Goal: Complete application form

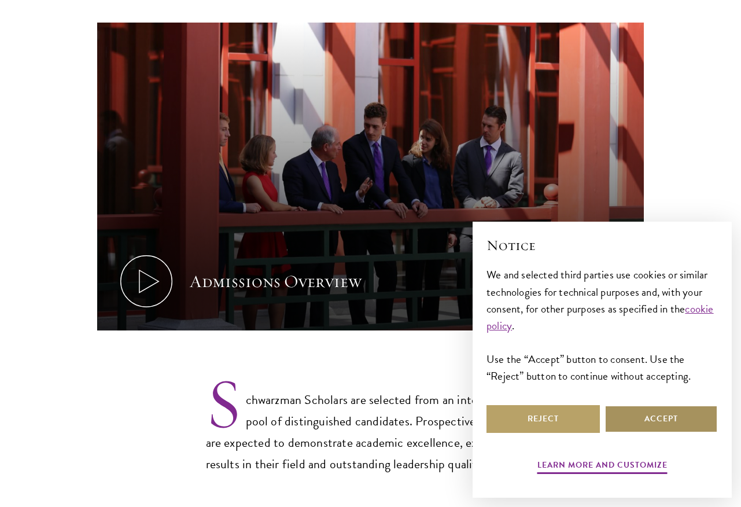
click at [663, 416] on button "Accept" at bounding box center [661, 419] width 113 height 28
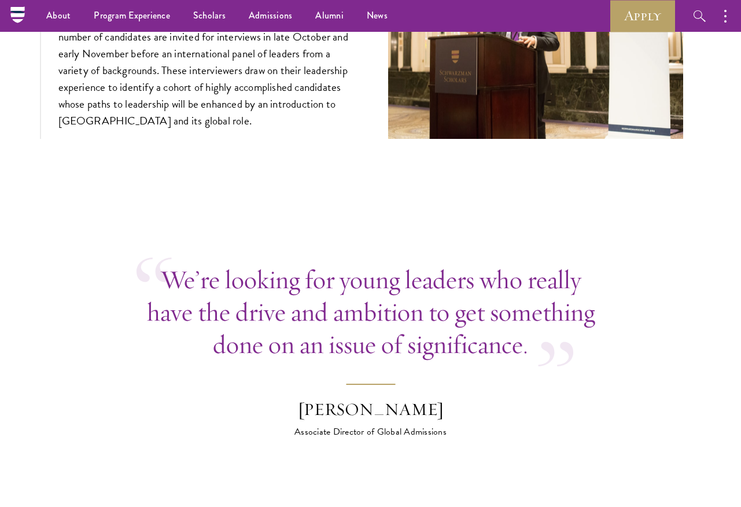
scroll to position [4292, 0]
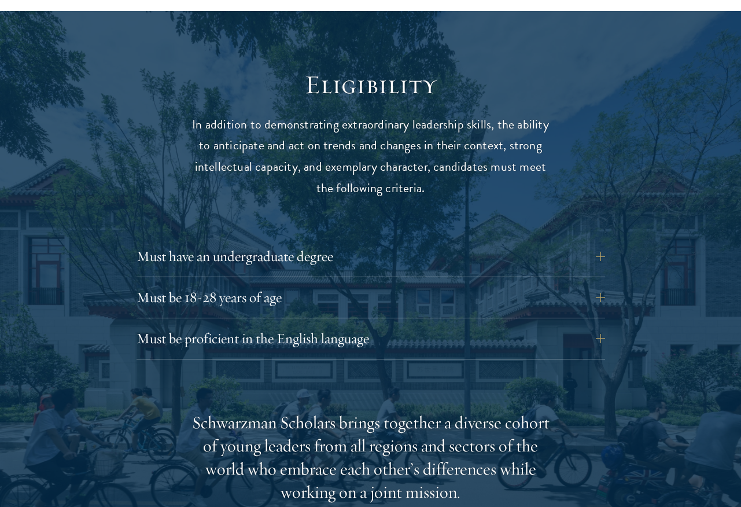
scroll to position [1447, 0]
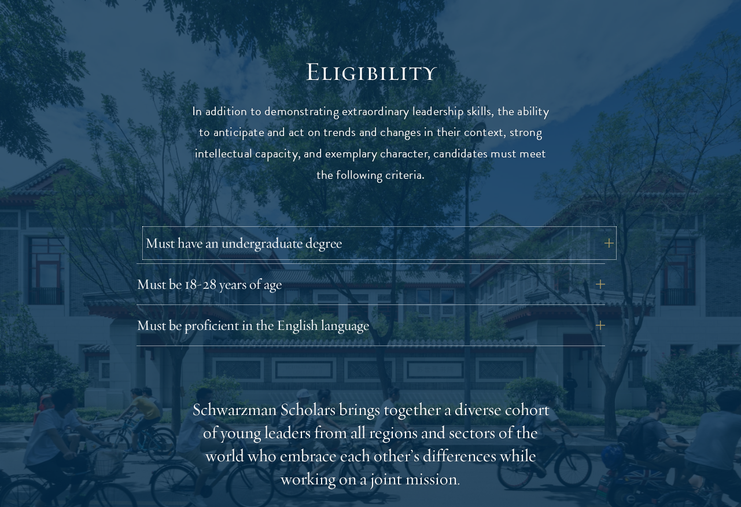
click at [608, 229] on button "Must have an undergraduate degree" at bounding box center [379, 243] width 469 height 28
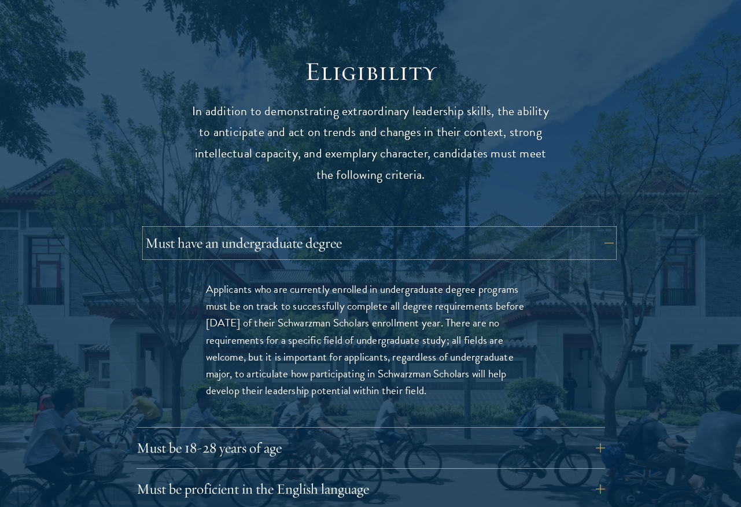
click at [608, 229] on button "Must have an undergraduate degree" at bounding box center [379, 243] width 469 height 28
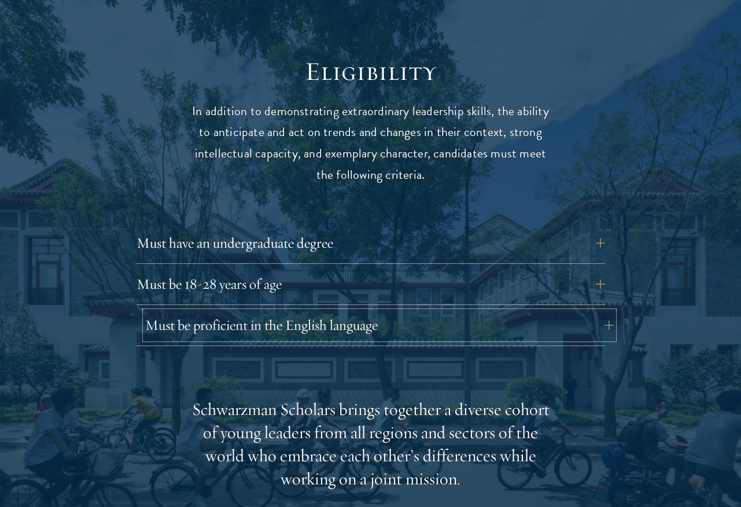
click at [608, 311] on button "Must be proficient in the English language" at bounding box center [379, 325] width 469 height 28
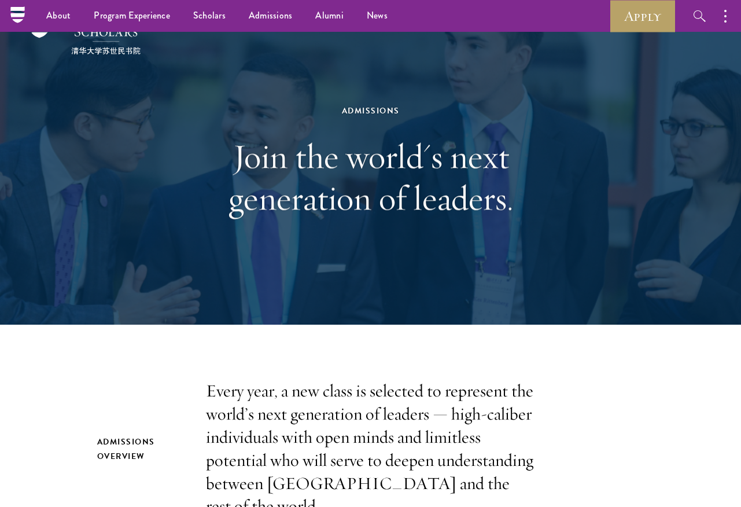
scroll to position [0, 0]
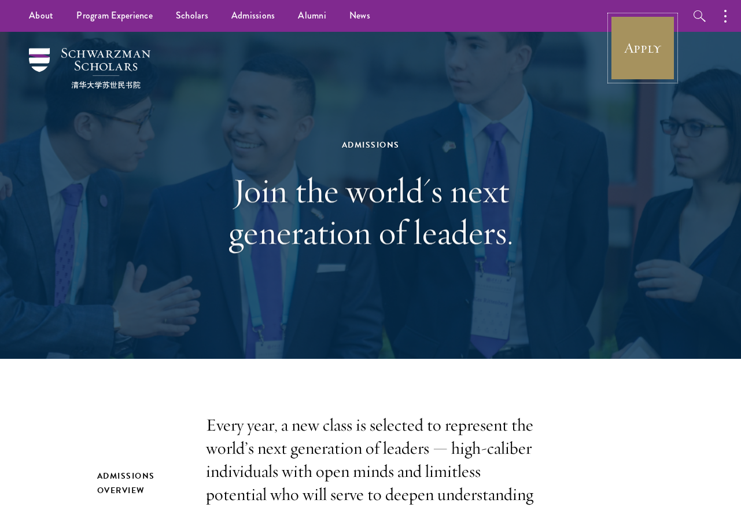
click at [644, 53] on link "Apply" at bounding box center [643, 48] width 65 height 65
